Goal: Information Seeking & Learning: Learn about a topic

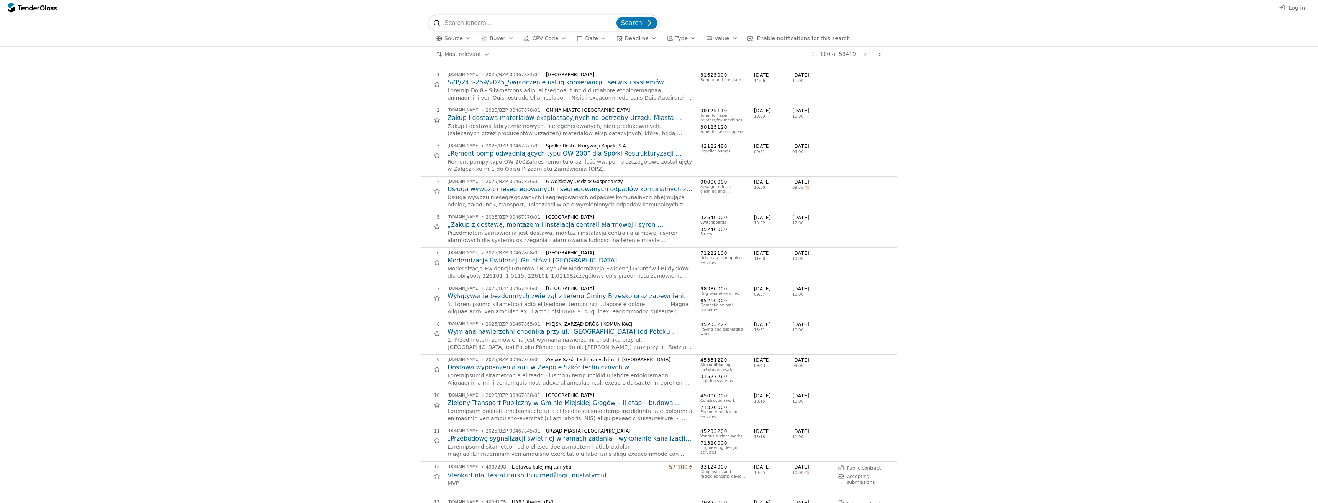
click at [1301, 10] on span "Log in" at bounding box center [1297, 8] width 16 height 6
click at [455, 37] on span "Source" at bounding box center [454, 38] width 18 height 6
click at [510, 71] on span "Central Public Procurement Information System" at bounding box center [510, 75] width 53 height 9
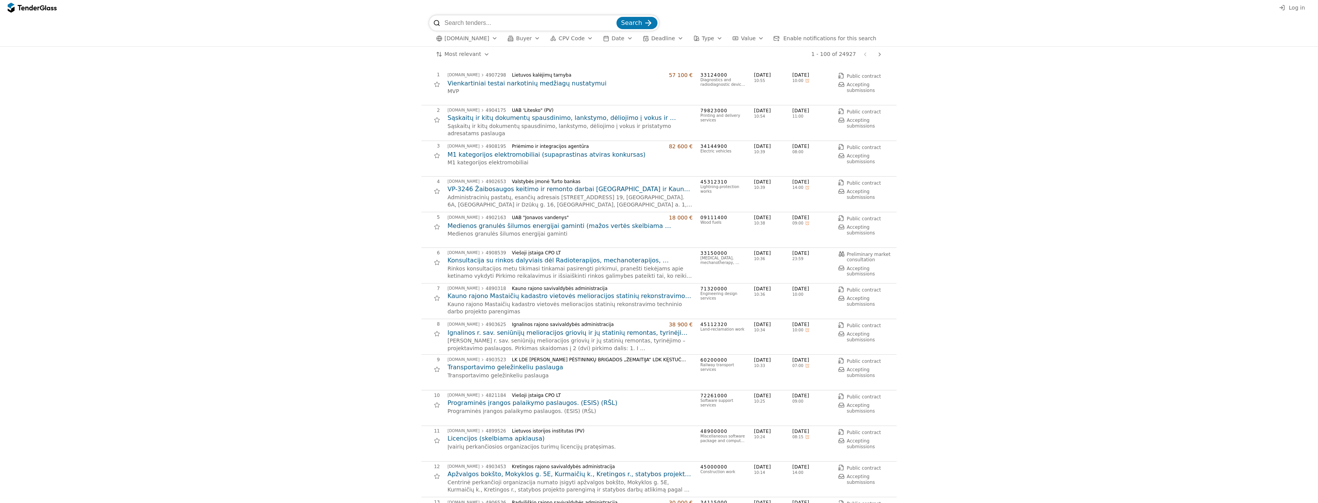
click at [509, 82] on h2 "Vienkartiniai testai narkotinių medžiagų nustatymui" at bounding box center [570, 83] width 245 height 8
